Goal: Find specific page/section

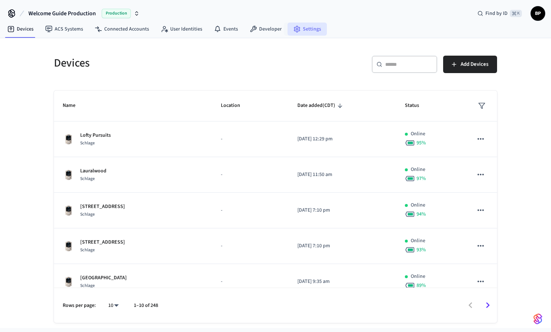
click at [306, 31] on link "Settings" at bounding box center [306, 29] width 39 height 13
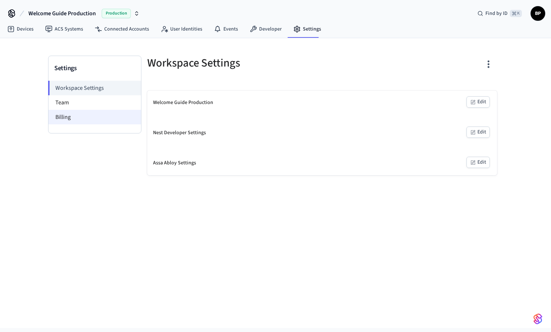
click at [102, 118] on li "Billing" at bounding box center [94, 117] width 92 height 15
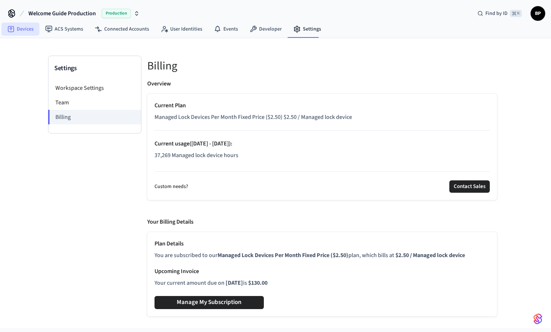
click at [32, 31] on link "Devices" at bounding box center [20, 29] width 38 height 13
